Goal: Task Accomplishment & Management: Manage account settings

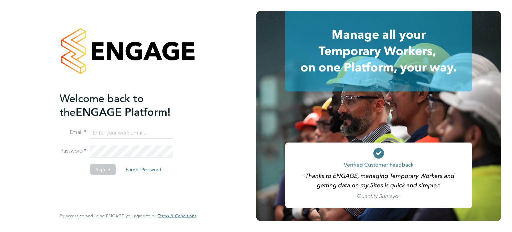
type input "sthomas@spheresolutions.co.uk"
click at [102, 170] on button "Sign In" at bounding box center [102, 169] width 25 height 11
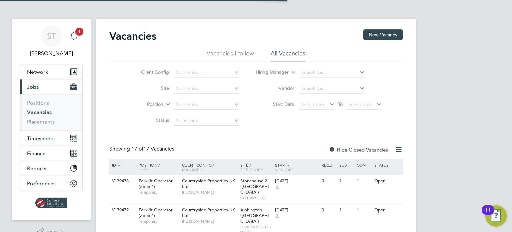
click at [71, 36] on icon "Main navigation" at bounding box center [74, 36] width 8 height 8
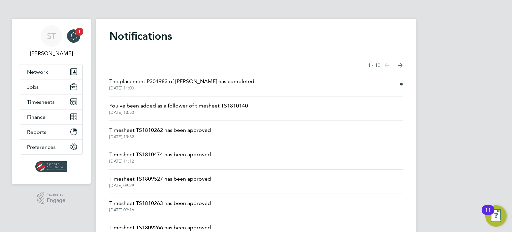
click at [178, 80] on span "The placement P301983 of [PERSON_NAME] has completed" at bounding box center [181, 81] width 145 height 8
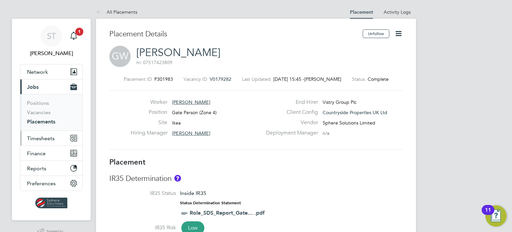
click at [39, 139] on span "Timesheets" at bounding box center [41, 138] width 28 height 6
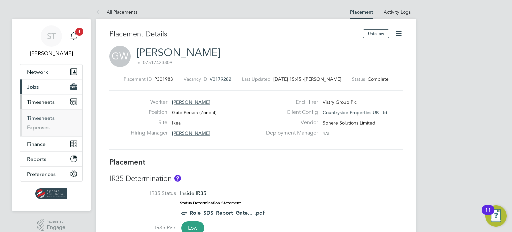
click at [40, 117] on link "Timesheets" at bounding box center [41, 118] width 28 height 6
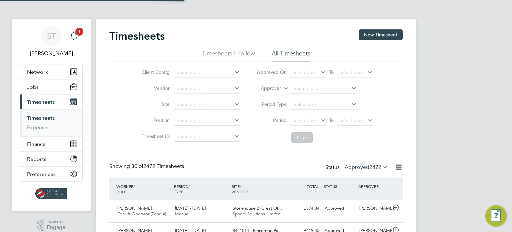
scroll to position [3, 3]
click at [364, 167] on label "Approved 2472" at bounding box center [365, 167] width 43 height 7
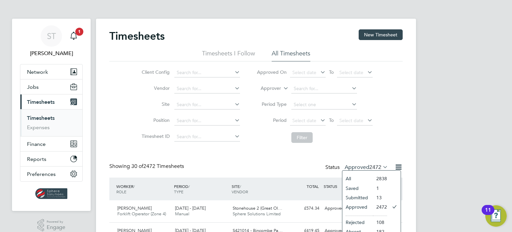
click at [358, 194] on li "Submitted" at bounding box center [357, 197] width 31 height 9
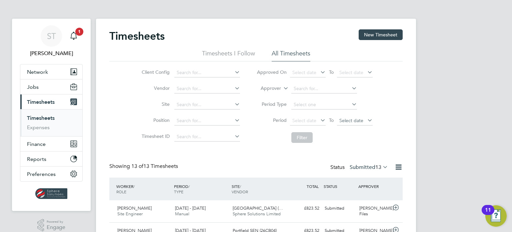
click at [355, 122] on span "Select date" at bounding box center [351, 120] width 24 height 6
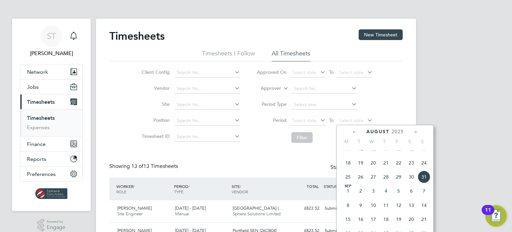
click at [424, 183] on span "31" at bounding box center [423, 176] width 13 height 13
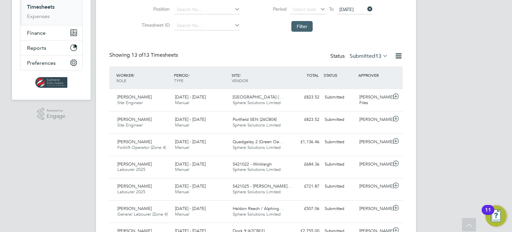
click at [305, 28] on button "Filter" at bounding box center [301, 26] width 21 height 11
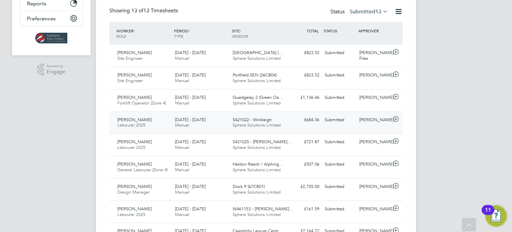
click at [256, 124] on span "Sphere Solutions Limited" at bounding box center [257, 125] width 48 height 6
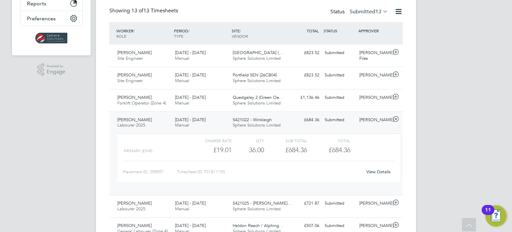
click at [374, 170] on link "View Details" at bounding box center [378, 172] width 24 height 6
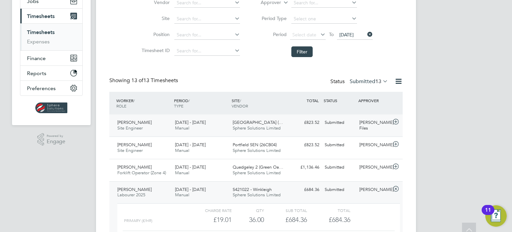
scroll to position [0, 0]
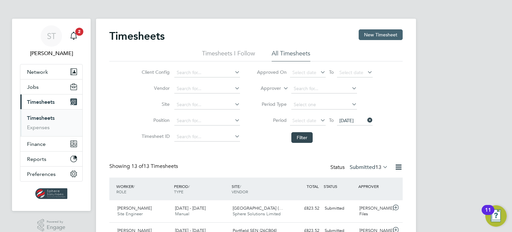
click at [373, 37] on button "New Timesheet" at bounding box center [380, 34] width 44 height 11
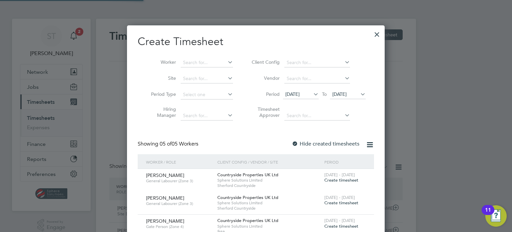
scroll to position [294, 258]
click at [196, 65] on input at bounding box center [207, 62] width 52 height 9
type input "a"
click at [222, 70] on b "Eljasz" at bounding box center [228, 72] width 13 height 6
type input "Adrian Eljaszewicz"
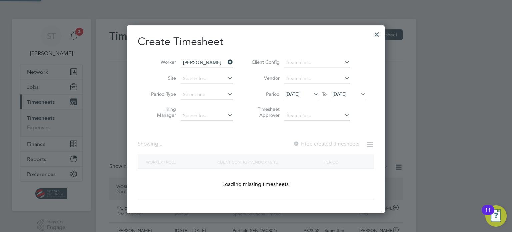
scroll to position [188, 258]
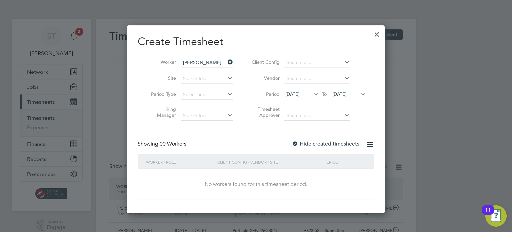
click at [346, 94] on span "24 Aug 2025" at bounding box center [339, 94] width 14 height 6
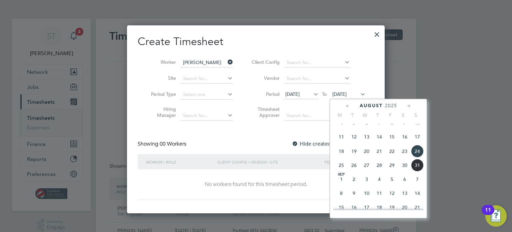
click at [414, 169] on span "31" at bounding box center [417, 165] width 13 height 13
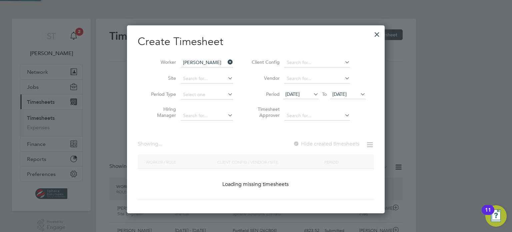
scroll to position [188, 258]
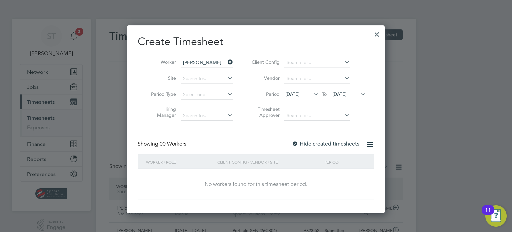
click at [341, 142] on label "Hide created timesheets" at bounding box center [325, 143] width 68 height 7
click at [374, 37] on div at bounding box center [377, 33] width 12 height 12
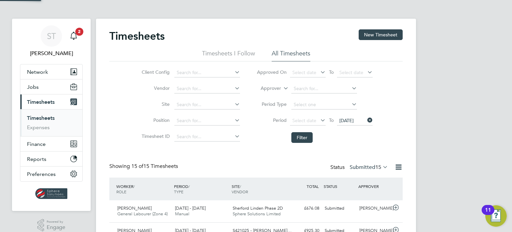
scroll to position [17, 58]
click at [42, 86] on button "Jobs" at bounding box center [51, 86] width 62 height 15
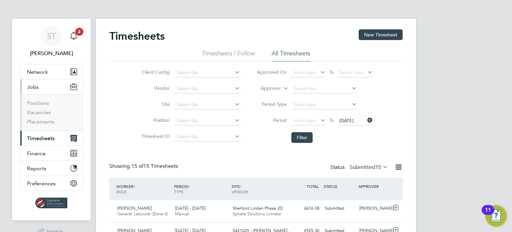
click at [37, 125] on ul "Positions Vacancies Placements" at bounding box center [51, 112] width 62 height 36
click at [37, 121] on link "Placements" at bounding box center [41, 121] width 28 height 6
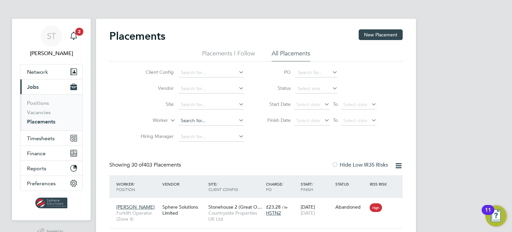
click at [200, 120] on input at bounding box center [211, 120] width 66 height 9
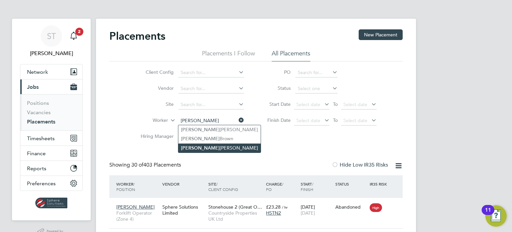
click at [206, 149] on li "Adrian Eljaszewicz" at bounding box center [219, 147] width 82 height 9
type input "Adrian Eljaszewicz"
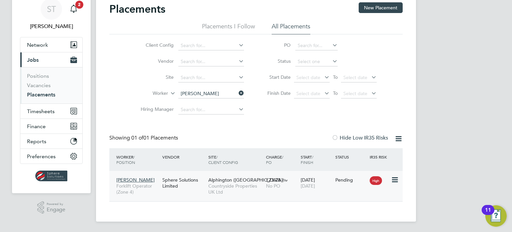
click at [396, 182] on icon at bounding box center [394, 180] width 7 height 8
click at [35, 63] on button "Current page: Jobs" at bounding box center [51, 59] width 62 height 15
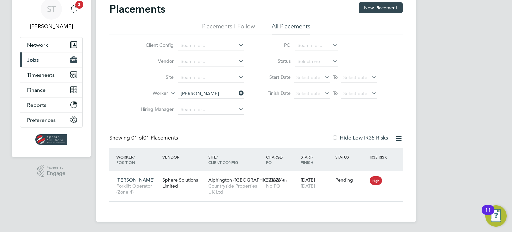
click at [35, 61] on span "Jobs" at bounding box center [33, 60] width 12 height 6
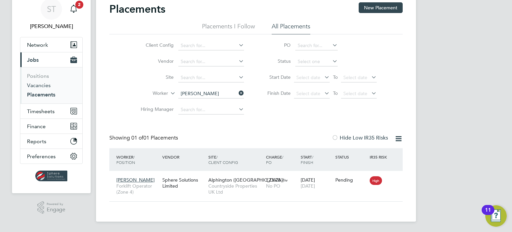
click at [36, 84] on link "Vacancies" at bounding box center [39, 85] width 24 height 6
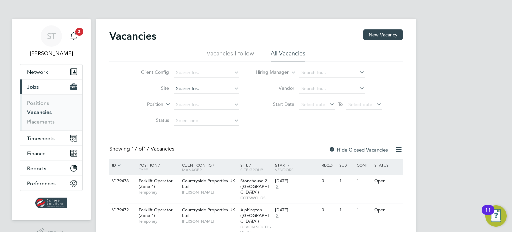
click at [194, 91] on input at bounding box center [207, 88] width 66 height 9
click at [191, 94] on li "Ikea" at bounding box center [206, 97] width 66 height 9
type input "Ikea"
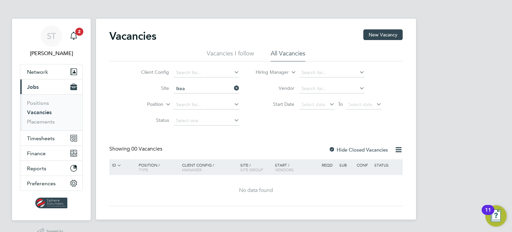
click at [332, 150] on div at bounding box center [331, 150] width 7 height 7
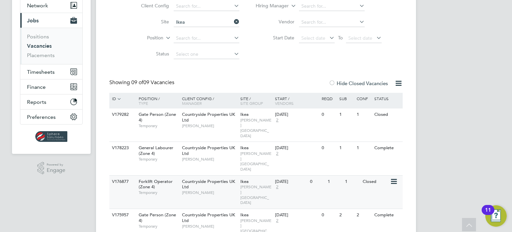
click at [217, 175] on div "Countryside Properties UK Ltd Keith Gazzard" at bounding box center [209, 186] width 58 height 23
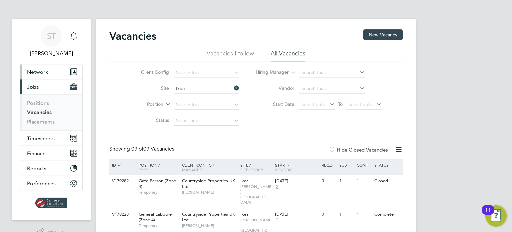
click at [63, 73] on button "Network" at bounding box center [51, 71] width 62 height 15
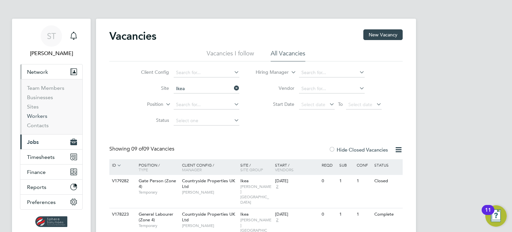
click at [36, 116] on link "Workers" at bounding box center [37, 116] width 20 height 6
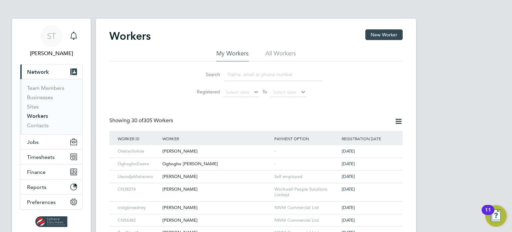
click at [245, 75] on input at bounding box center [273, 74] width 97 height 13
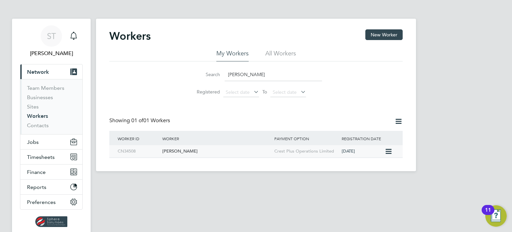
type input "dean pardy"
click at [324, 153] on div "Crest Plus Operations Limited" at bounding box center [305, 151] width 67 height 12
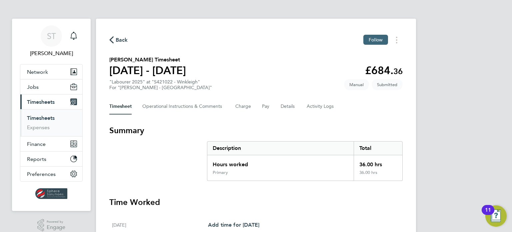
click at [376, 43] on button "Follow" at bounding box center [375, 40] width 25 height 10
click at [48, 102] on span "Timesheets" at bounding box center [41, 102] width 28 height 6
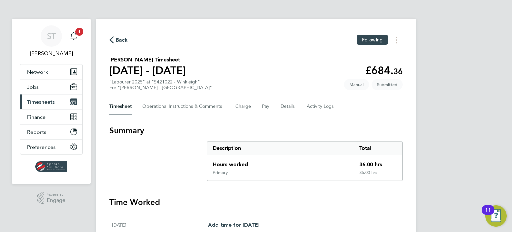
click at [49, 103] on span "Timesheets" at bounding box center [41, 102] width 28 height 6
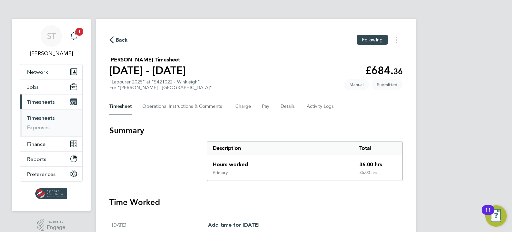
click at [39, 118] on link "Timesheets" at bounding box center [41, 118] width 28 height 6
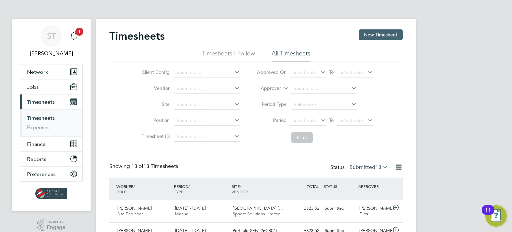
click at [386, 38] on button "New Timesheet" at bounding box center [380, 34] width 44 height 11
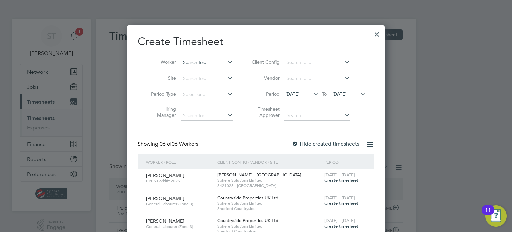
click at [196, 60] on li "Worker" at bounding box center [190, 63] width 104 height 16
click at [194, 62] on input at bounding box center [207, 62] width 52 height 9
click at [192, 70] on li "Daniel Rayner" at bounding box center [222, 71] width 82 height 9
type input "Daniel Rayner"
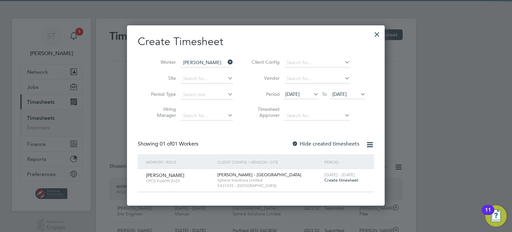
click at [346, 94] on span "24 Aug 2025" at bounding box center [339, 94] width 14 height 6
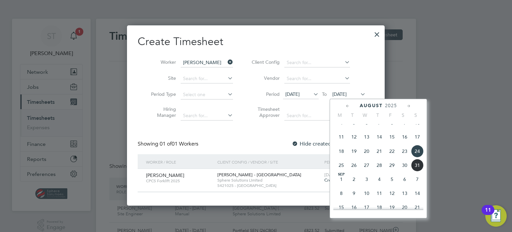
click at [415, 169] on span "31" at bounding box center [417, 165] width 13 height 13
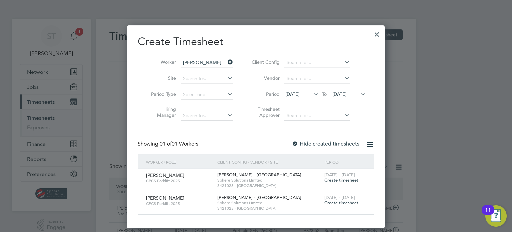
click at [340, 178] on span "Create timesheet" at bounding box center [341, 180] width 34 height 6
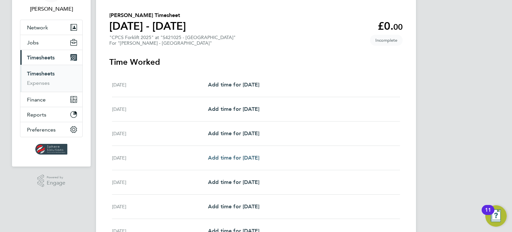
click at [227, 156] on span "Add time for Tue 26 Aug" at bounding box center [233, 157] width 51 height 6
select select "30"
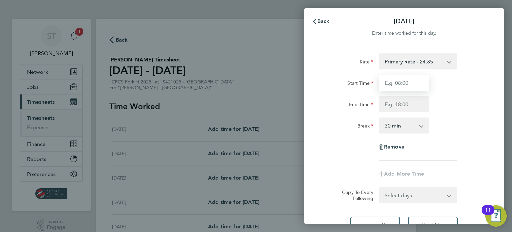
click at [394, 82] on input "Start Time" at bounding box center [403, 83] width 51 height 16
type input "07:00"
click at [414, 106] on input "End Time" at bounding box center [403, 104] width 51 height 16
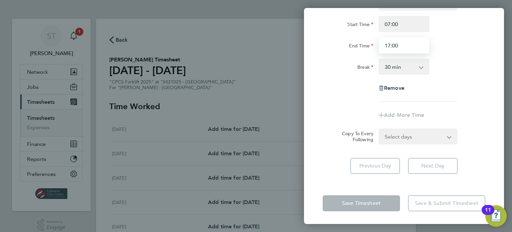
type input "17:00"
click at [413, 135] on form "Rate Primary Rate - 24.35 Overtime - 35.39 Overtime 2 - 46.43 Start Time 07:00 …" at bounding box center [403, 70] width 163 height 150
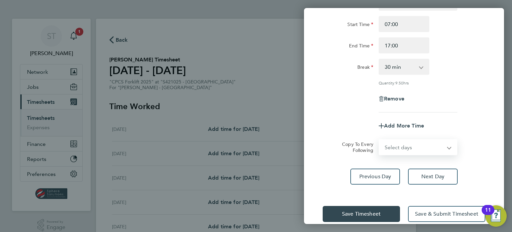
select select "DAY"
click at [379, 140] on select "Select days Day Wednesday Thursday Friday" at bounding box center [414, 147] width 70 height 15
select select "2025-08-29"
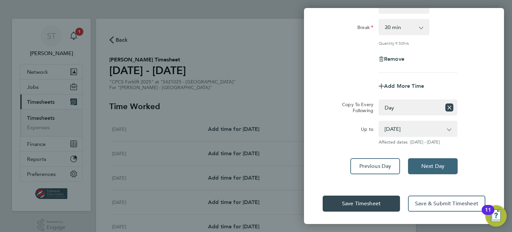
click at [429, 169] on button "Next Day" at bounding box center [433, 166] width 50 height 16
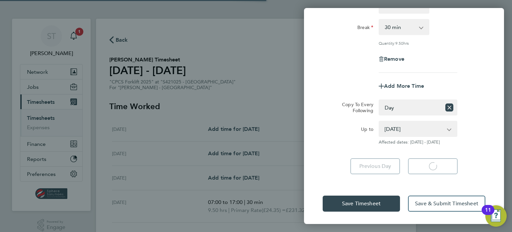
select select "30"
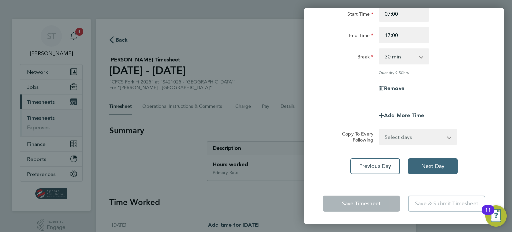
click at [422, 163] on span "Next Day" at bounding box center [432, 166] width 23 height 7
select select "30"
click at [422, 163] on span "Next Day" at bounding box center [432, 166] width 23 height 7
select select "30"
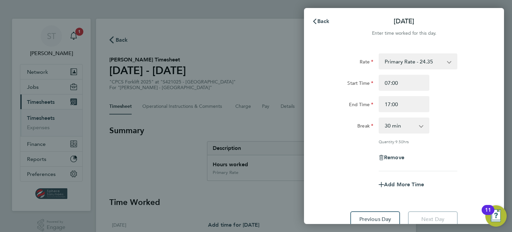
drag, startPoint x: 261, startPoint y: 44, endPoint x: 192, endPoint y: 39, distance: 68.8
click at [192, 39] on div "Back Fri 29 Aug Enter time worked for this day. Rate Primary Rate - 24.35 Overt…" at bounding box center [256, 116] width 512 height 232
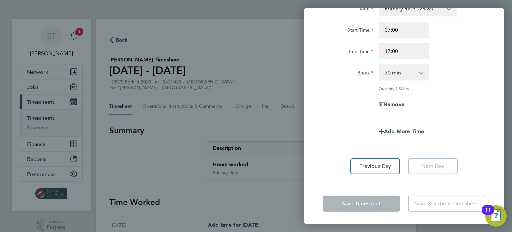
click at [337, 166] on div "Previous Day Next Day" at bounding box center [403, 166] width 163 height 16
click at [413, 133] on span "Add More Time" at bounding box center [404, 131] width 40 height 6
select select "null"
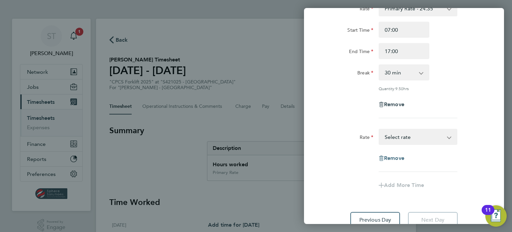
click at [401, 156] on span "Remove" at bounding box center [394, 158] width 20 height 6
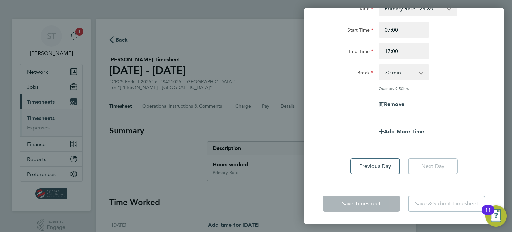
click at [341, 159] on div "Previous Day Next Day" at bounding box center [403, 166] width 163 height 16
click at [398, 76] on select "0 min 15 min 30 min 45 min 60 min 75 min 90 min" at bounding box center [399, 72] width 41 height 15
click at [379, 65] on select "0 min 15 min 30 min 45 min 60 min 75 min 90 min" at bounding box center [399, 72] width 41 height 15
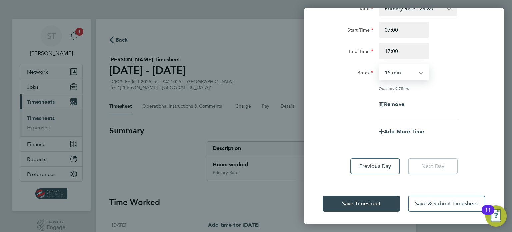
click at [404, 73] on select "0 min 15 min 30 min 45 min 60 min 75 min 90 min" at bounding box center [399, 72] width 41 height 15
select select "30"
click at [379, 65] on select "0 min 15 min 30 min 45 min 60 min 75 min 90 min" at bounding box center [399, 72] width 41 height 15
click at [357, 202] on span "Save Timesheet" at bounding box center [361, 203] width 39 height 7
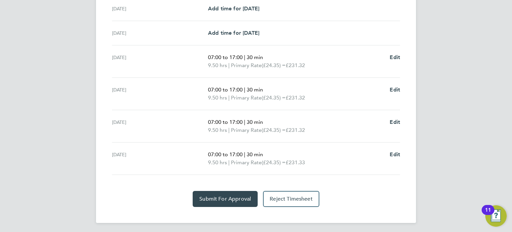
scroll to position [241, 0]
click at [214, 195] on span "Submit For Approval" at bounding box center [225, 198] width 52 height 7
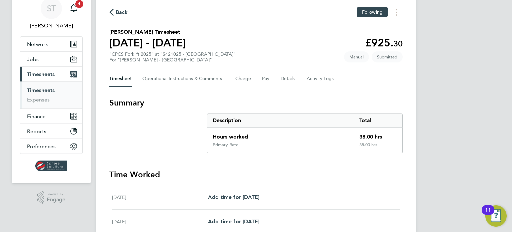
scroll to position [0, 0]
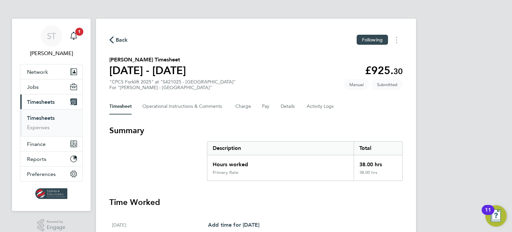
click at [38, 105] on button "Current page: Timesheets" at bounding box center [51, 101] width 62 height 15
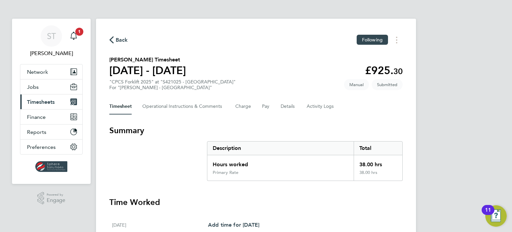
click at [40, 102] on span "Timesheets" at bounding box center [41, 102] width 28 height 6
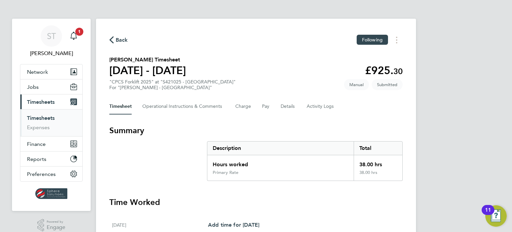
click at [34, 117] on link "Timesheets" at bounding box center [41, 118] width 28 height 6
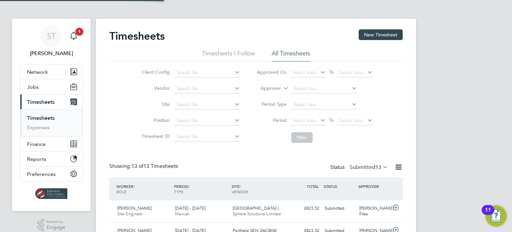
scroll to position [17, 58]
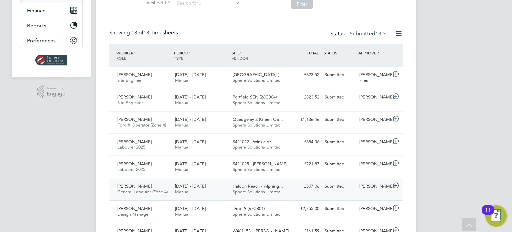
click at [259, 184] on span "Haldon Reach / Alphing…" at bounding box center [258, 186] width 51 height 6
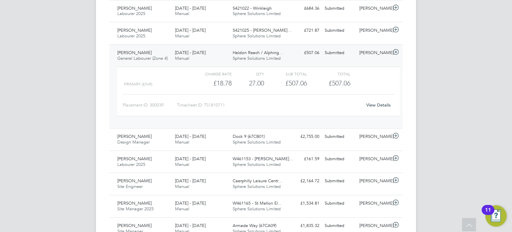
click at [372, 104] on link "View Details" at bounding box center [378, 105] width 24 height 6
click at [398, 51] on icon at bounding box center [395, 51] width 8 height 5
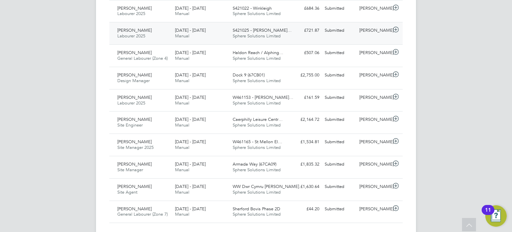
click at [252, 37] on span "Sphere Solutions Limited" at bounding box center [257, 36] width 48 height 6
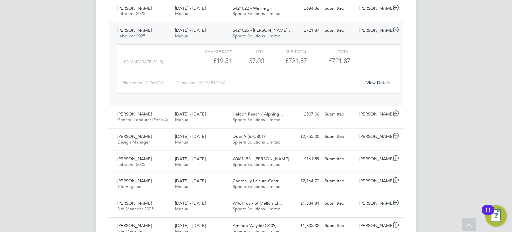
click at [377, 82] on link "View Details" at bounding box center [378, 83] width 24 height 6
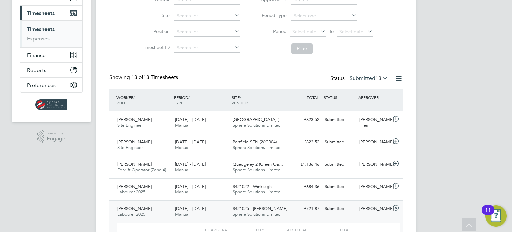
scroll to position [0, 0]
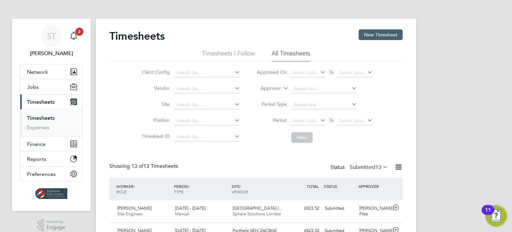
click at [380, 37] on button "New Timesheet" at bounding box center [380, 34] width 44 height 11
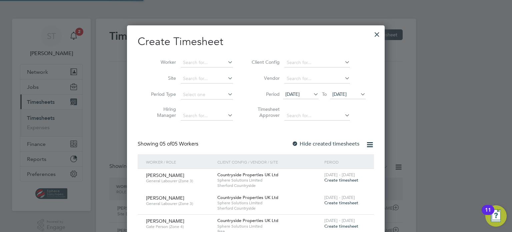
scroll to position [294, 258]
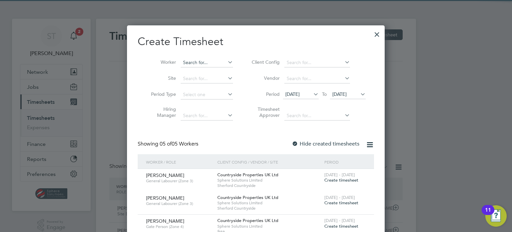
click at [196, 62] on input at bounding box center [207, 62] width 52 height 9
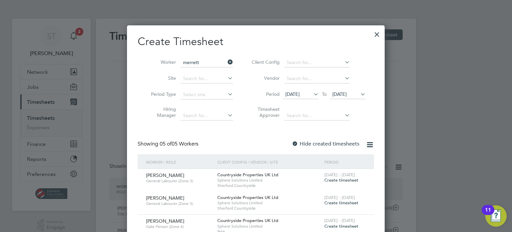
click at [196, 69] on li "Steven Merrett" at bounding box center [211, 71] width 60 height 9
type input "Steven Merrett"
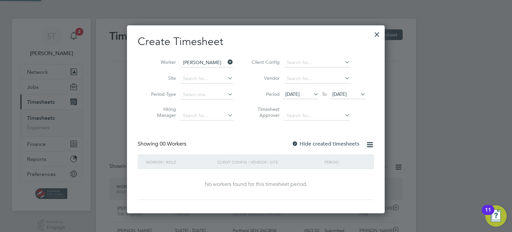
scroll to position [188, 258]
click at [346, 97] on span "24 Aug 2025" at bounding box center [348, 94] width 36 height 9
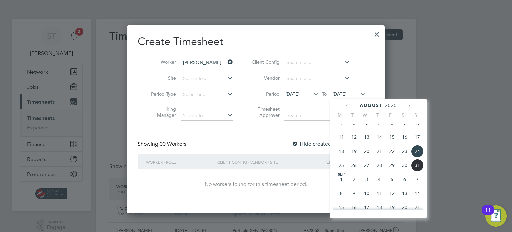
click at [418, 171] on span "31" at bounding box center [417, 165] width 13 height 13
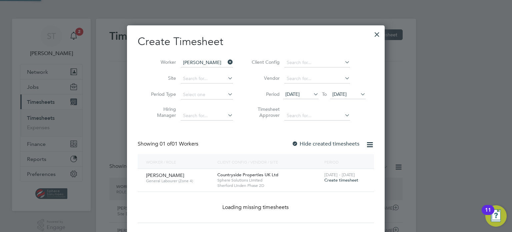
scroll to position [179, 258]
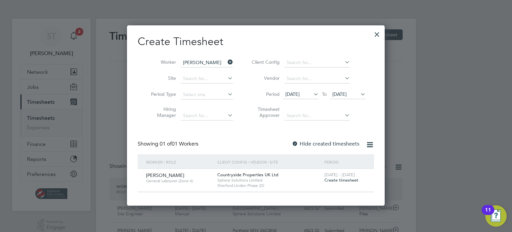
click at [333, 181] on span "Create timesheet" at bounding box center [341, 180] width 34 height 6
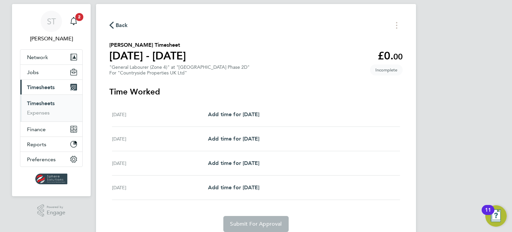
scroll to position [41, 0]
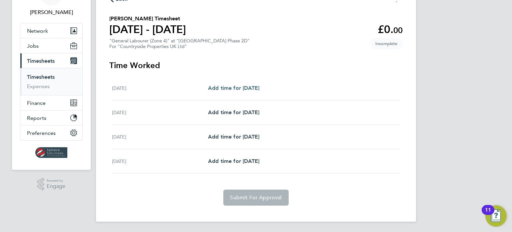
click at [246, 91] on span "Add time for Tue 26 Aug" at bounding box center [233, 88] width 51 height 6
select select "30"
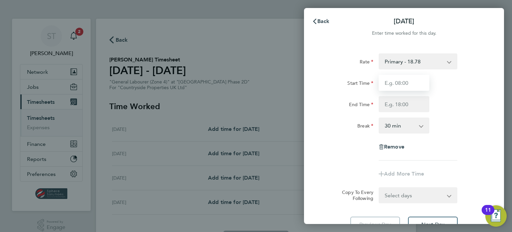
click at [401, 80] on input "Start Time" at bounding box center [403, 83] width 51 height 16
type input "07:30"
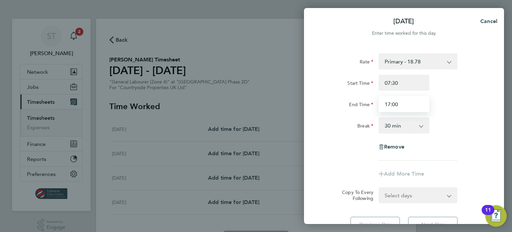
type input "17:00"
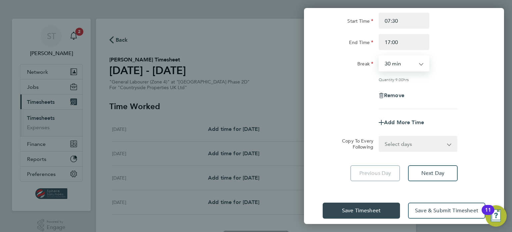
scroll to position [69, 0]
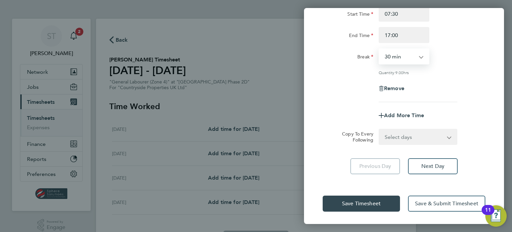
click at [392, 137] on select "Select days Day Wednesday Thursday Friday" at bounding box center [414, 136] width 70 height 15
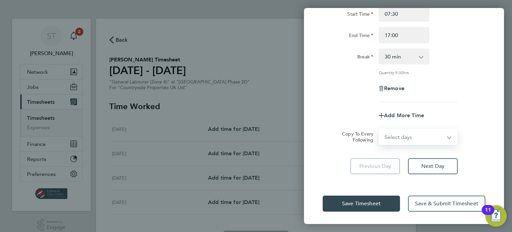
select select "DAY"
click at [379, 129] on select "Select days Day Wednesday Thursday Friday" at bounding box center [414, 136] width 70 height 15
select select "2025-08-29"
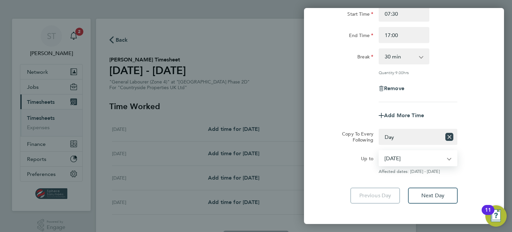
drag, startPoint x: 432, startPoint y: 160, endPoint x: 419, endPoint y: 160, distance: 12.7
click at [432, 160] on select "27 Aug 2025 28 Aug 2025 29 Aug 2025" at bounding box center [413, 158] width 69 height 15
click at [379, 151] on select "27 Aug 2025 28 Aug 2025 29 Aug 2025" at bounding box center [413, 158] width 69 height 15
click at [336, 180] on div "Rate Primary - 18.78 Start Time 07:30 End Time 17:00 Break 0 min 15 min 30 min …" at bounding box center [404, 93] width 200 height 235
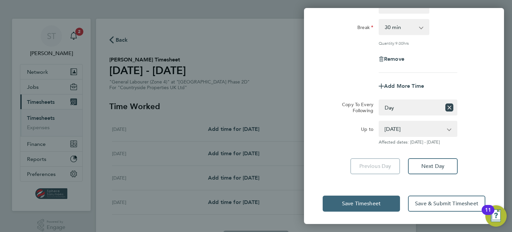
click at [361, 205] on span "Save Timesheet" at bounding box center [361, 203] width 39 height 7
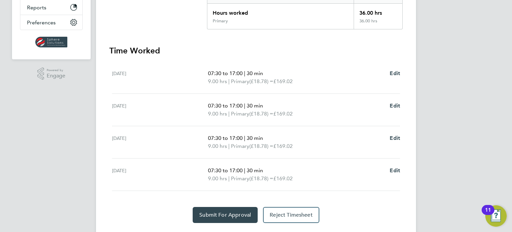
scroll to position [168, 0]
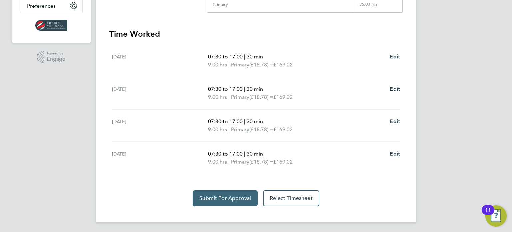
click at [237, 201] on button "Submit For Approval" at bounding box center [225, 198] width 65 height 16
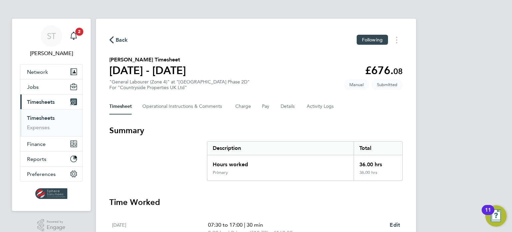
scroll to position [0, 0]
click at [374, 43] on button "Follow" at bounding box center [375, 40] width 25 height 10
click at [47, 102] on span "Timesheets" at bounding box center [41, 102] width 28 height 6
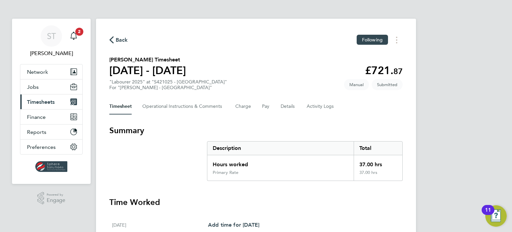
click at [49, 99] on span "Timesheets" at bounding box center [41, 102] width 28 height 6
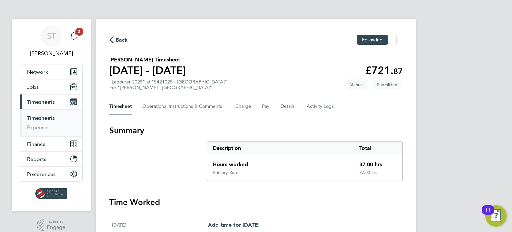
click at [36, 116] on link "Timesheets" at bounding box center [41, 118] width 28 height 6
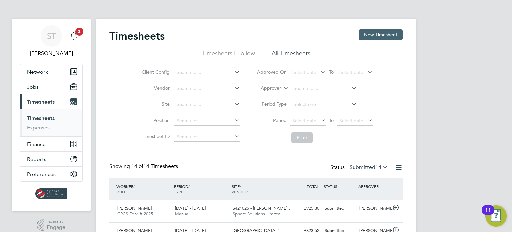
click at [373, 37] on button "New Timesheet" at bounding box center [380, 34] width 44 height 11
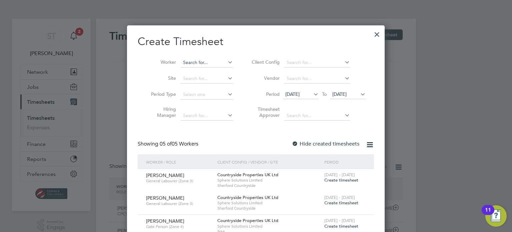
click at [183, 61] on input at bounding box center [207, 62] width 52 height 9
click at [196, 69] on li "Steven Merrett" at bounding box center [211, 71] width 60 height 9
type input "Steven Merrett"
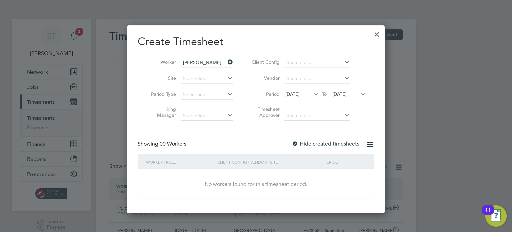
click at [346, 96] on span "24 Aug 2025" at bounding box center [339, 94] width 14 height 6
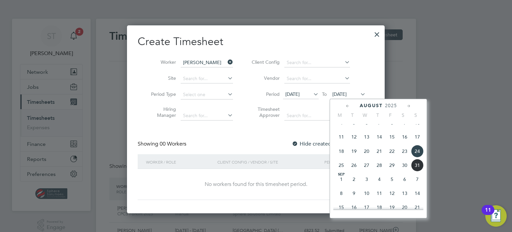
click at [420, 171] on span "31" at bounding box center [417, 165] width 13 height 13
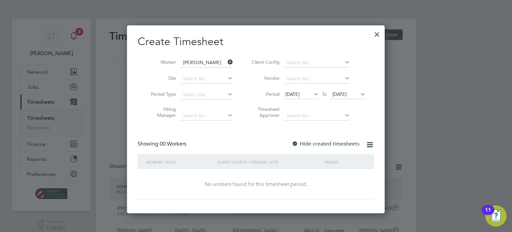
click at [314, 145] on label "Hide created timesheets" at bounding box center [325, 143] width 68 height 7
click at [375, 34] on div at bounding box center [377, 33] width 12 height 12
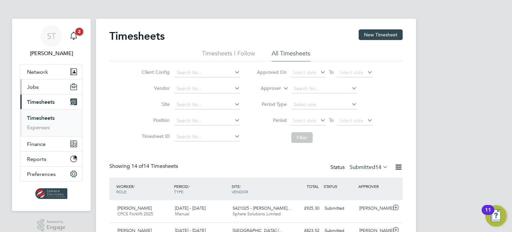
click at [37, 89] on span "Jobs" at bounding box center [33, 87] width 12 height 6
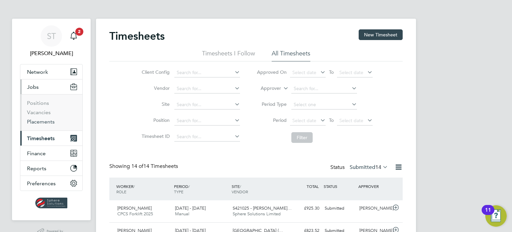
click at [37, 119] on link "Placements" at bounding box center [41, 121] width 28 height 6
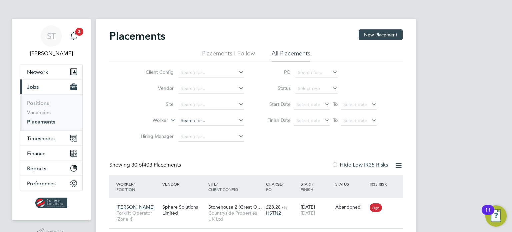
click at [188, 118] on input at bounding box center [211, 120] width 66 height 9
click at [190, 121] on input "merrrett" at bounding box center [211, 120] width 66 height 9
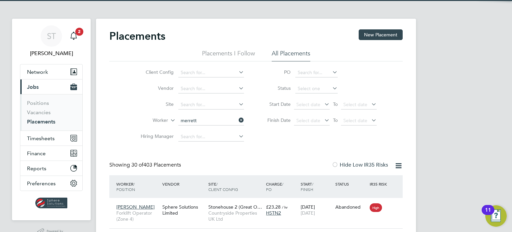
click at [190, 128] on li "Steven Merrett" at bounding box center [211, 129] width 66 height 9
type input "Steven Merrett"
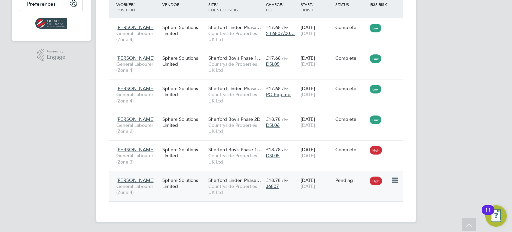
click at [393, 177] on icon at bounding box center [394, 180] width 7 height 8
click at [360, 217] on li "Start" at bounding box center [373, 220] width 47 height 9
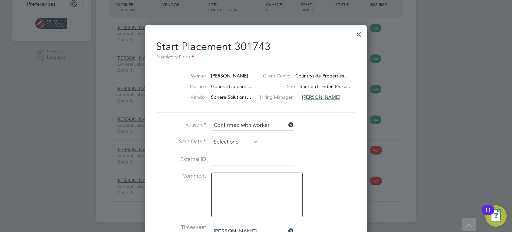
click at [241, 142] on input at bounding box center [234, 142] width 47 height 10
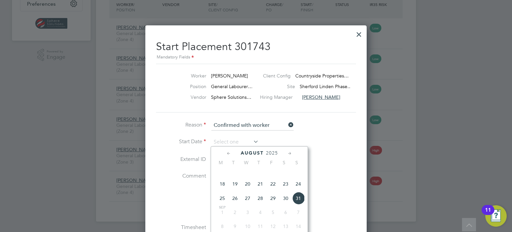
click at [236, 204] on span "26" at bounding box center [235, 198] width 13 height 13
type input "26 Aug 2025"
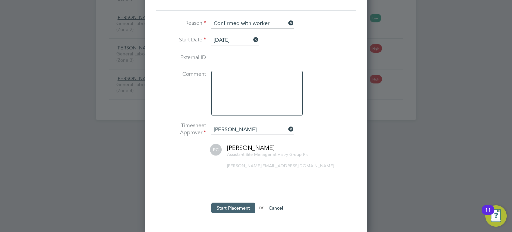
click at [230, 208] on button "Start Placement" at bounding box center [233, 207] width 44 height 11
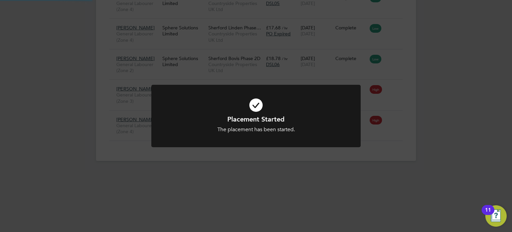
scroll to position [179, 0]
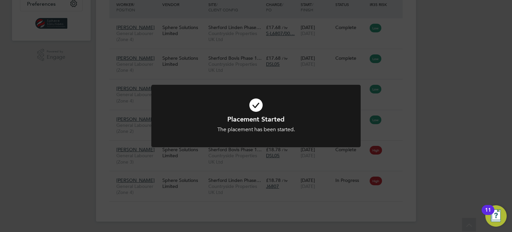
click at [264, 176] on div "Placement Started The placement has been started. Cancel Okay" at bounding box center [256, 116] width 512 height 232
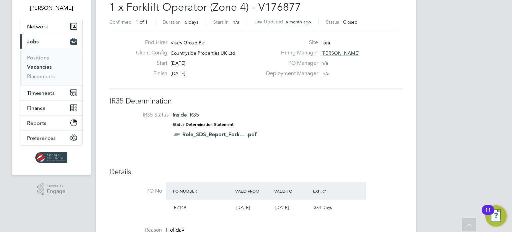
scroll to position [44, 0]
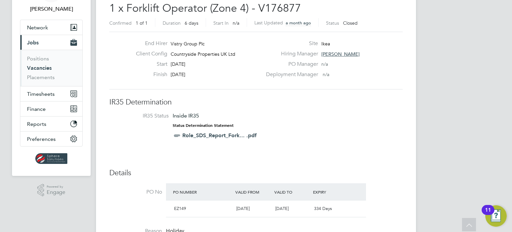
click at [46, 69] on link "Vacancies" at bounding box center [39, 68] width 25 height 6
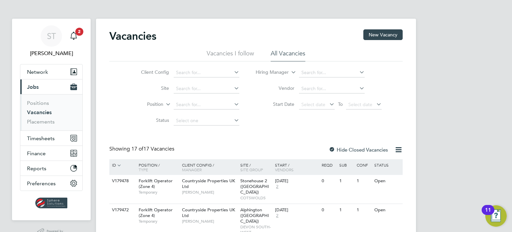
click at [332, 150] on div at bounding box center [331, 150] width 7 height 7
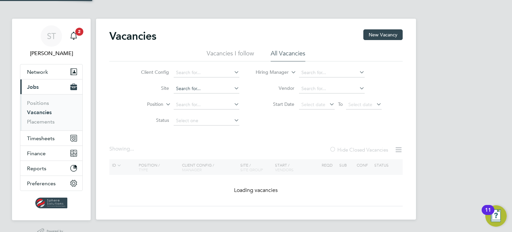
click at [194, 89] on input at bounding box center [207, 88] width 66 height 9
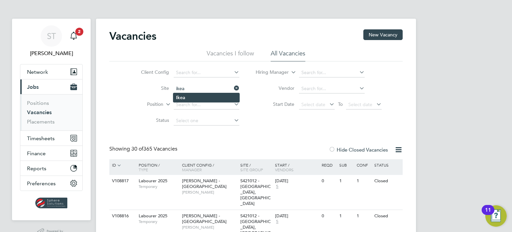
click at [184, 96] on b "Ikea" at bounding box center [180, 98] width 9 height 6
type input "Ikea"
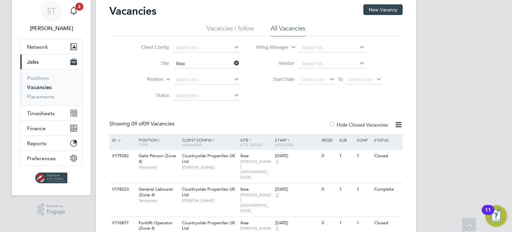
scroll to position [22, 0]
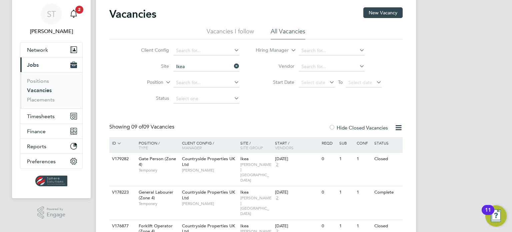
click at [147, 141] on div "Position / Type" at bounding box center [157, 145] width 47 height 16
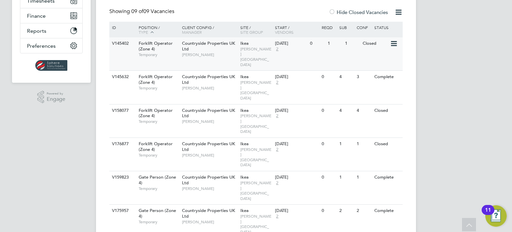
scroll to position [44, 0]
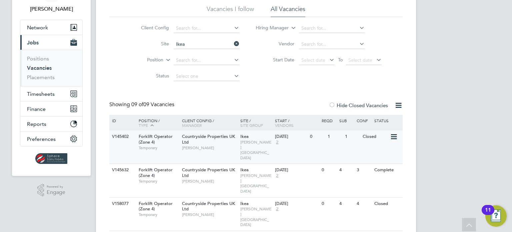
click at [256, 144] on span "[PERSON_NAME][GEOGRAPHIC_DATA]" at bounding box center [256, 149] width 32 height 21
click at [242, 206] on span "[PERSON_NAME][GEOGRAPHIC_DATA]" at bounding box center [256, 216] width 32 height 21
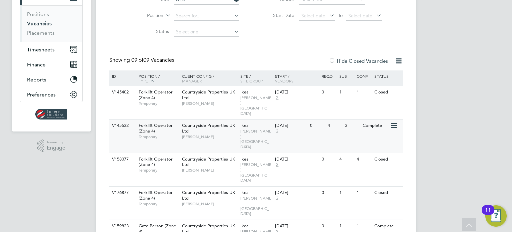
scroll to position [0, 0]
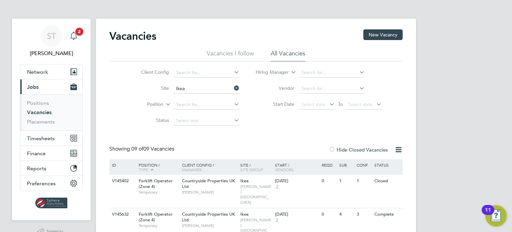
click at [76, 40] on div "Main navigation" at bounding box center [73, 35] width 13 height 13
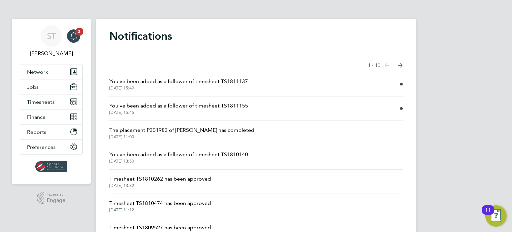
click at [195, 114] on span "[DATE] 15:46" at bounding box center [178, 112] width 139 height 5
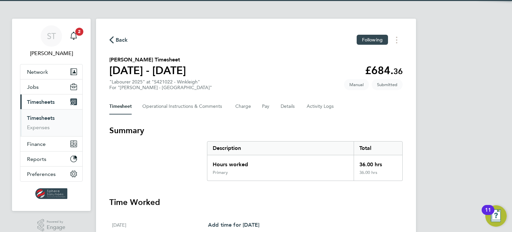
drag, startPoint x: 78, startPoint y: 36, endPoint x: 95, endPoint y: 54, distance: 24.8
click at [79, 36] on div "Main navigation" at bounding box center [73, 35] width 13 height 13
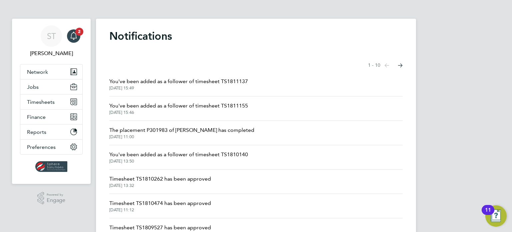
click at [204, 88] on span "[DATE] 15:49" at bounding box center [178, 87] width 139 height 5
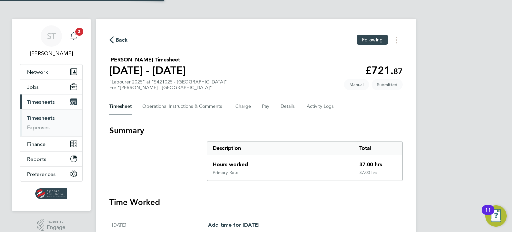
click at [77, 39] on icon "Main navigation" at bounding box center [74, 36] width 8 height 8
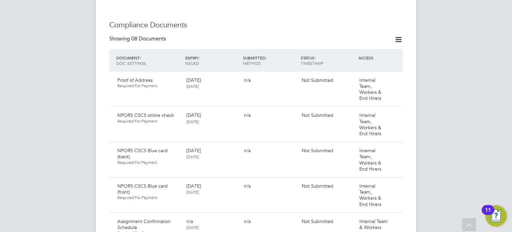
scroll to position [400, 0]
